Goal: Task Accomplishment & Management: Manage account settings

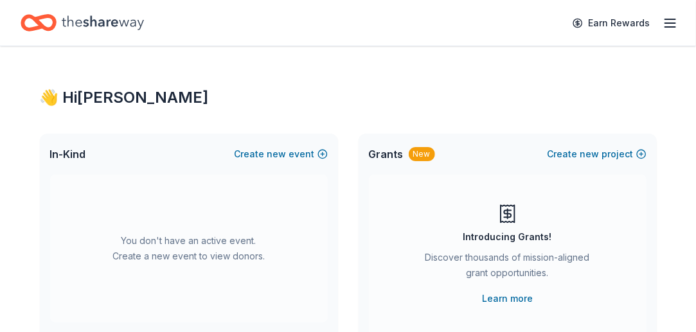
click at [665, 21] on icon "button" at bounding box center [669, 22] width 15 height 15
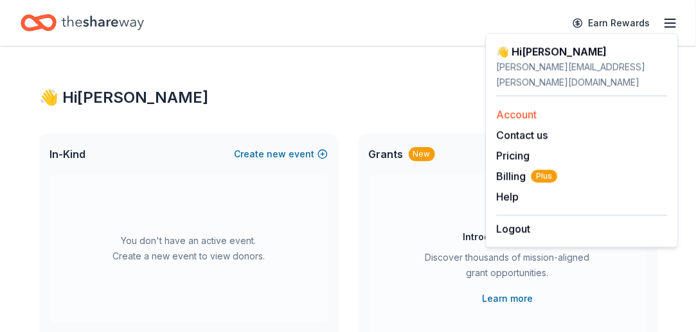
click at [517, 108] on link "Account" at bounding box center [516, 114] width 40 height 13
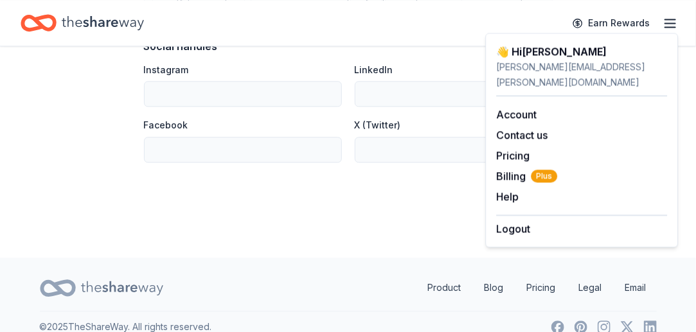
scroll to position [951, 0]
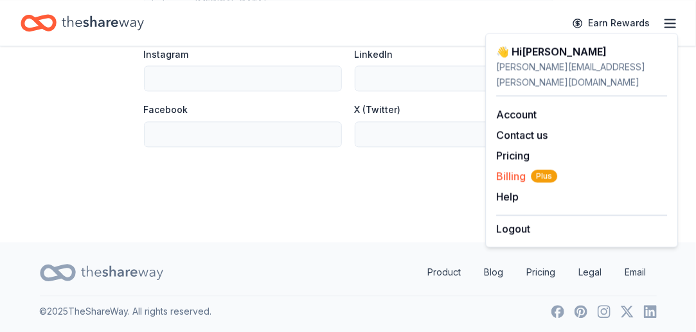
click at [511, 168] on span "Billing Plus" at bounding box center [526, 175] width 61 height 15
